Goal: Navigation & Orientation: Find specific page/section

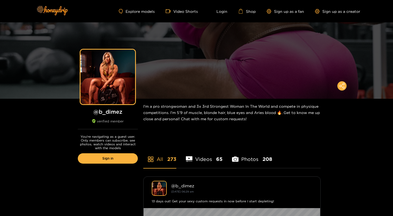
scroll to position [111, 0]
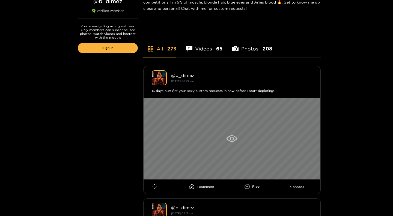
click at [228, 141] on icon at bounding box center [232, 138] width 11 height 7
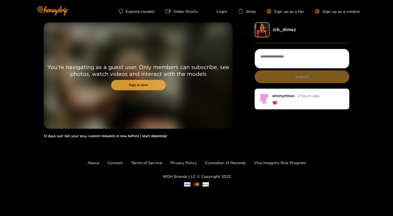
click at [139, 84] on link "Sign in here" at bounding box center [138, 85] width 55 height 10
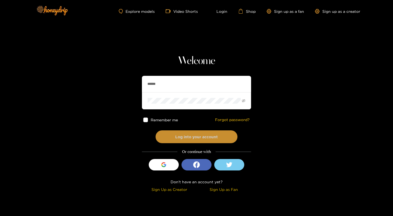
click at [186, 137] on button "Log into your account" at bounding box center [197, 136] width 82 height 13
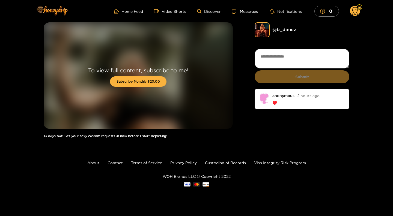
click at [258, 26] on img at bounding box center [262, 29] width 15 height 15
click at [283, 30] on link "@ b_dimez" at bounding box center [284, 29] width 24 height 5
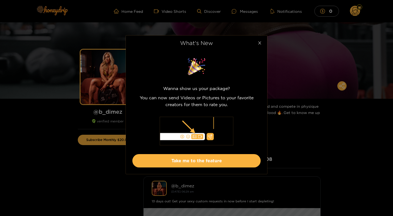
click at [259, 40] on span "Close" at bounding box center [259, 42] width 15 height 15
